Goal: Task Accomplishment & Management: Complete application form

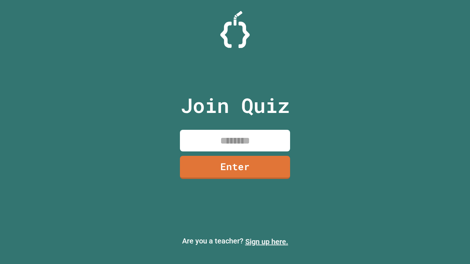
click at [263, 242] on link "Sign up here." at bounding box center [266, 241] width 43 height 9
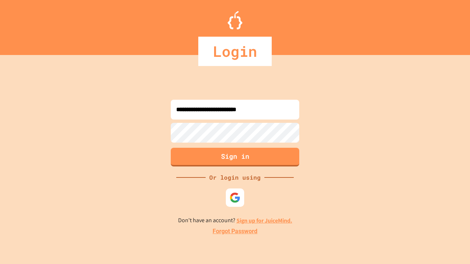
type input "**********"
